Goal: Check status: Check status

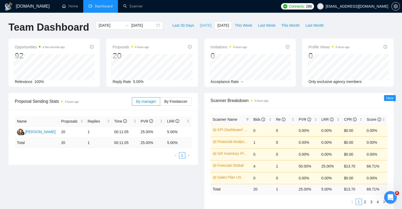
click at [200, 25] on span "[DATE]" at bounding box center [206, 25] width 12 height 6
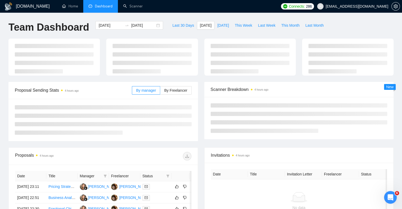
type input "2025-09-18"
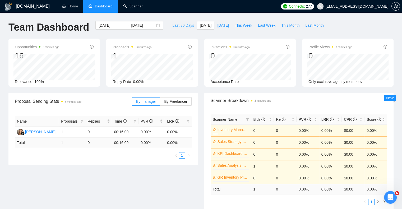
click at [181, 25] on span "Last 30 Days" at bounding box center [183, 25] width 22 height 6
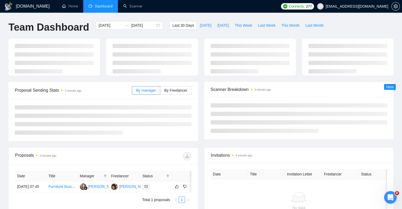
type input "2025-08-19"
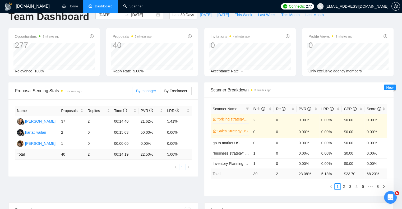
scroll to position [26, 0]
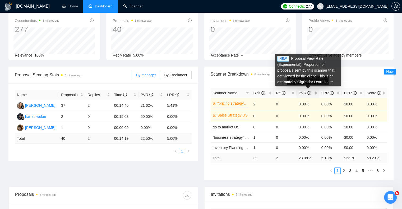
click at [309, 93] on icon "info-circle" at bounding box center [309, 93] width 4 height 4
drag, startPoint x: 327, startPoint y: 82, endPoint x: 327, endPoint y: 86, distance: 4.0
click at [327, 86] on div "NEW Proposal View Rate (Experimental). Proportion of proposals sent by this sca…" at bounding box center [308, 70] width 66 height 33
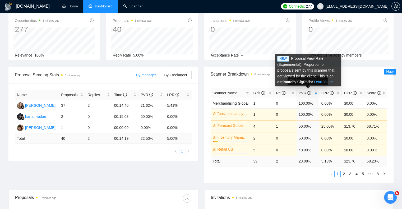
click at [326, 82] on link "Learn more" at bounding box center [323, 82] width 19 height 4
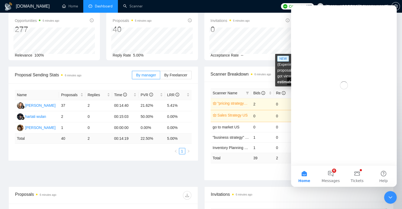
scroll to position [0, 0]
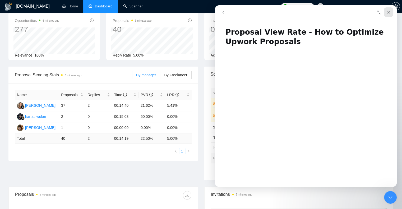
click at [388, 11] on icon "Close" at bounding box center [389, 12] width 4 height 4
